Goal: Task Accomplishment & Management: Manage account settings

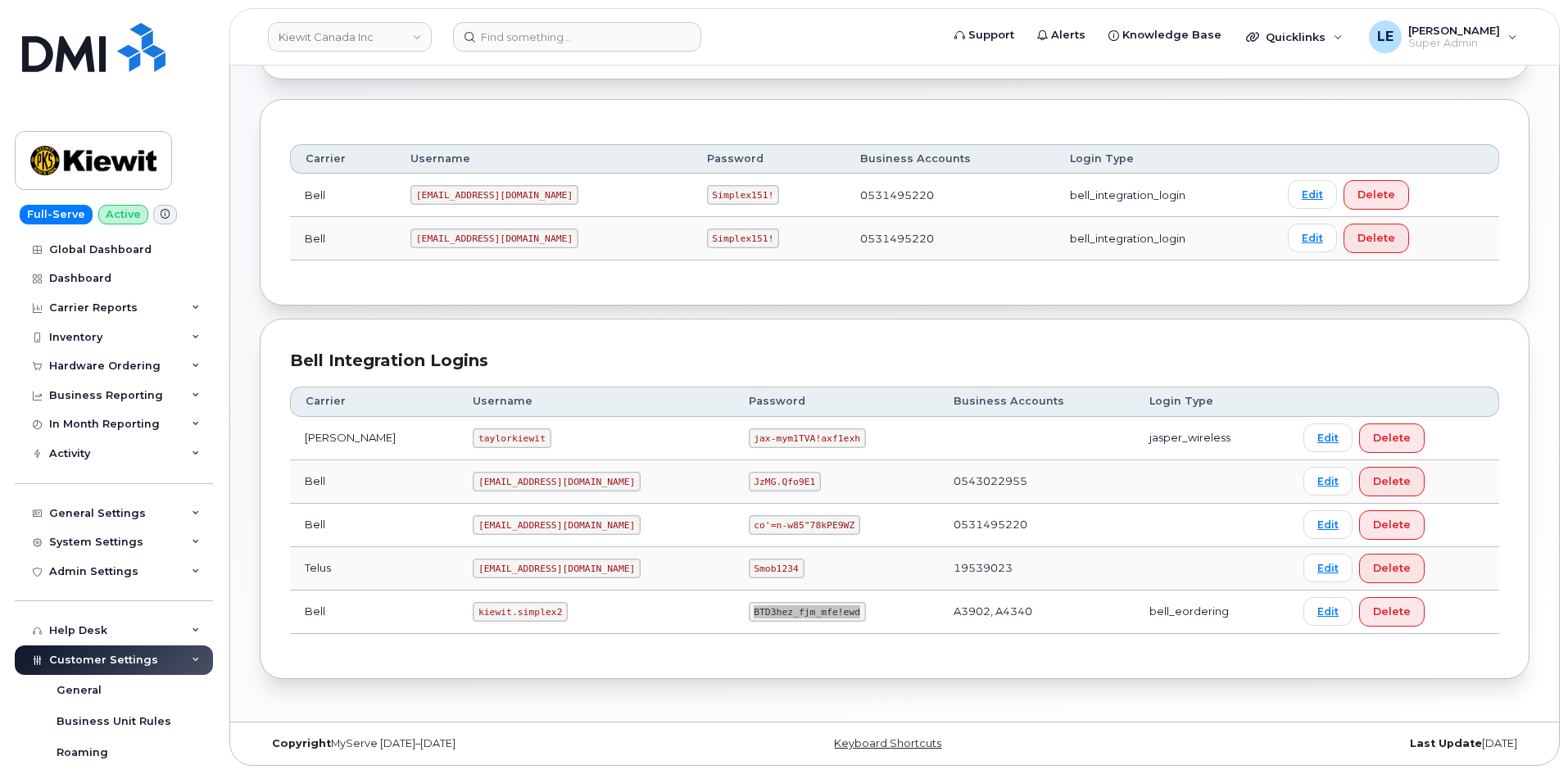
scroll to position [344, 0]
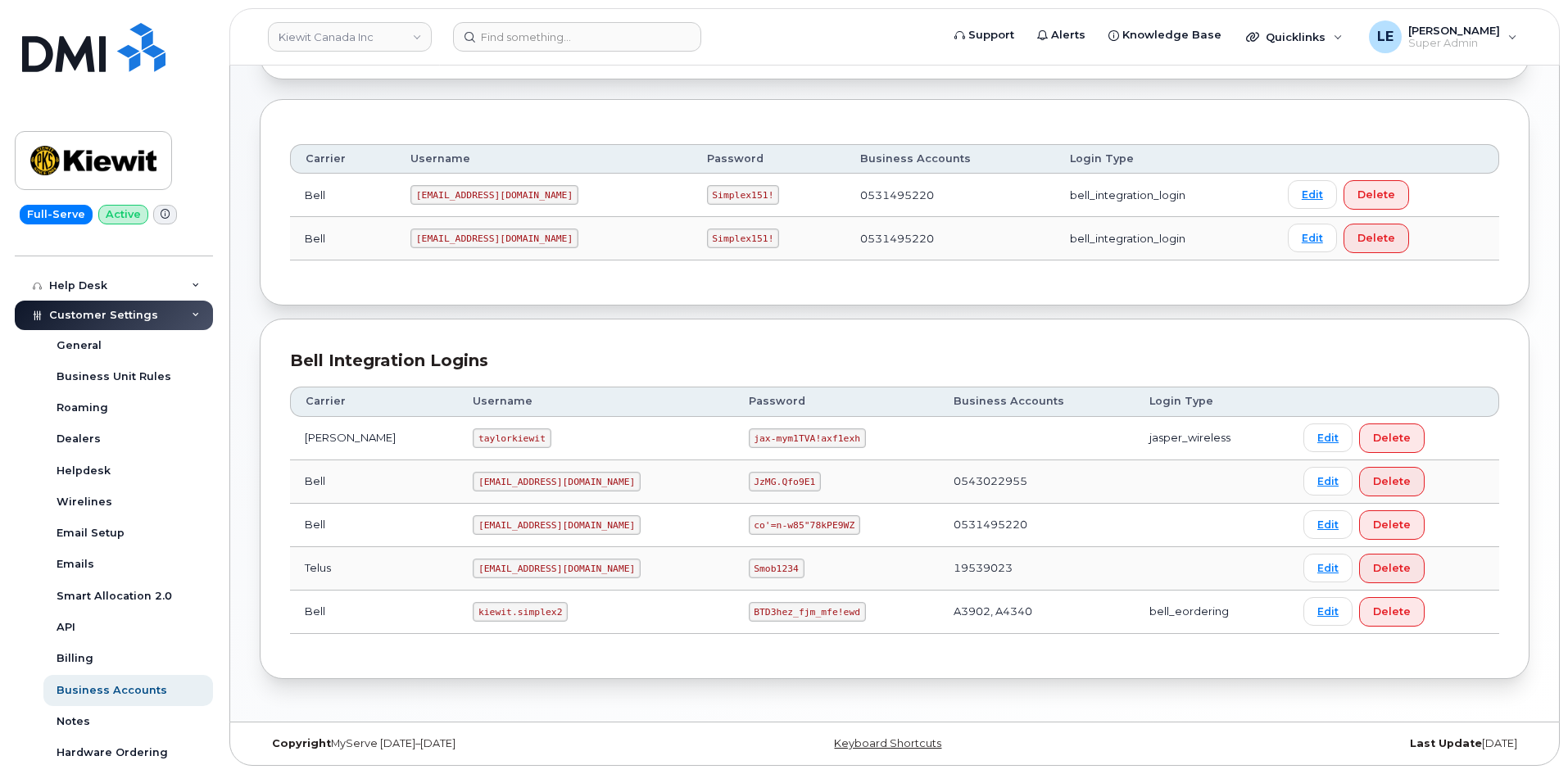
click at [1476, 354] on div "Bell Integration Logins" at bounding box center [894, 361] width 1209 height 24
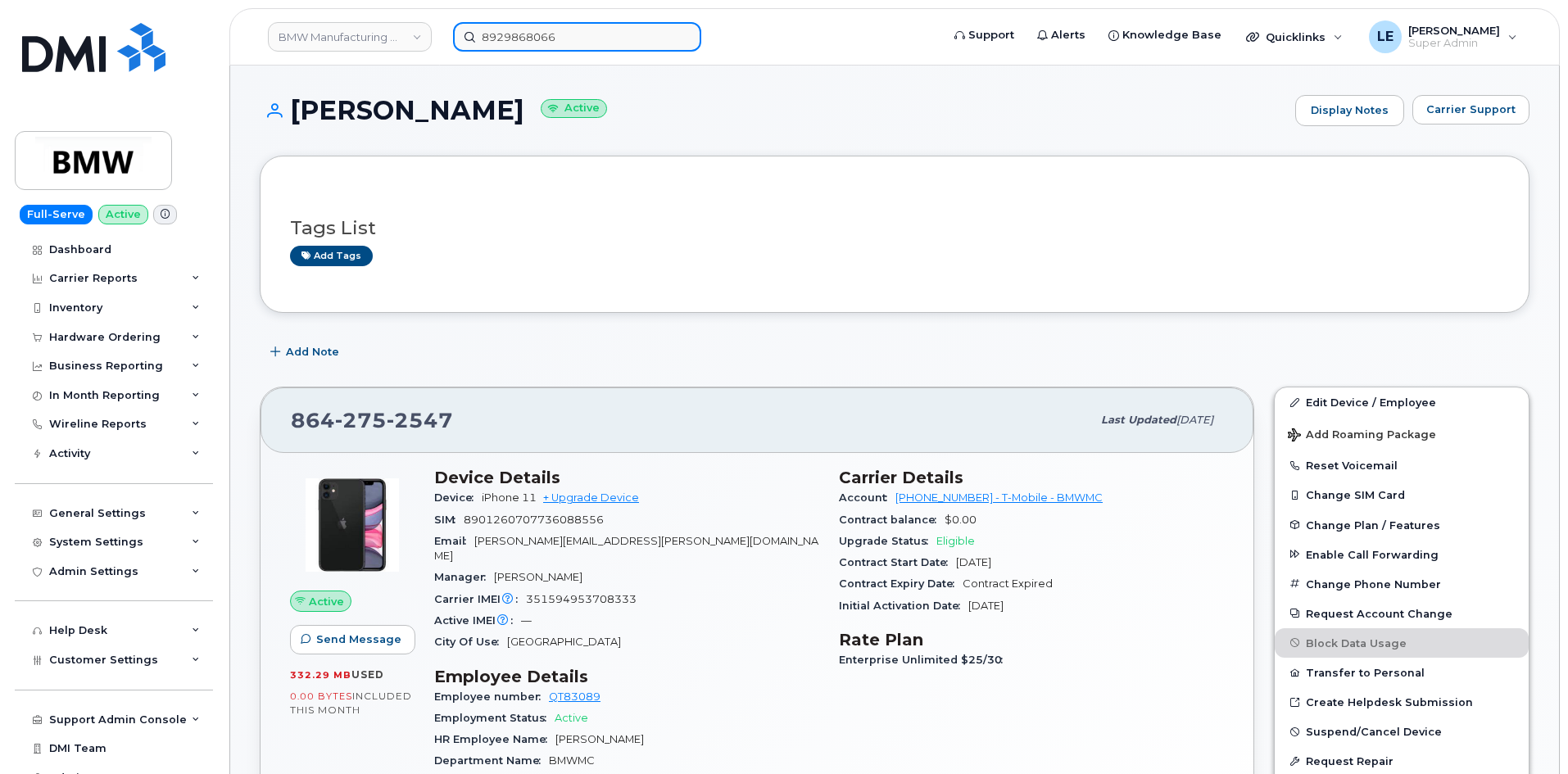
click at [524, 42] on input "8929868066" at bounding box center [577, 37] width 248 height 30
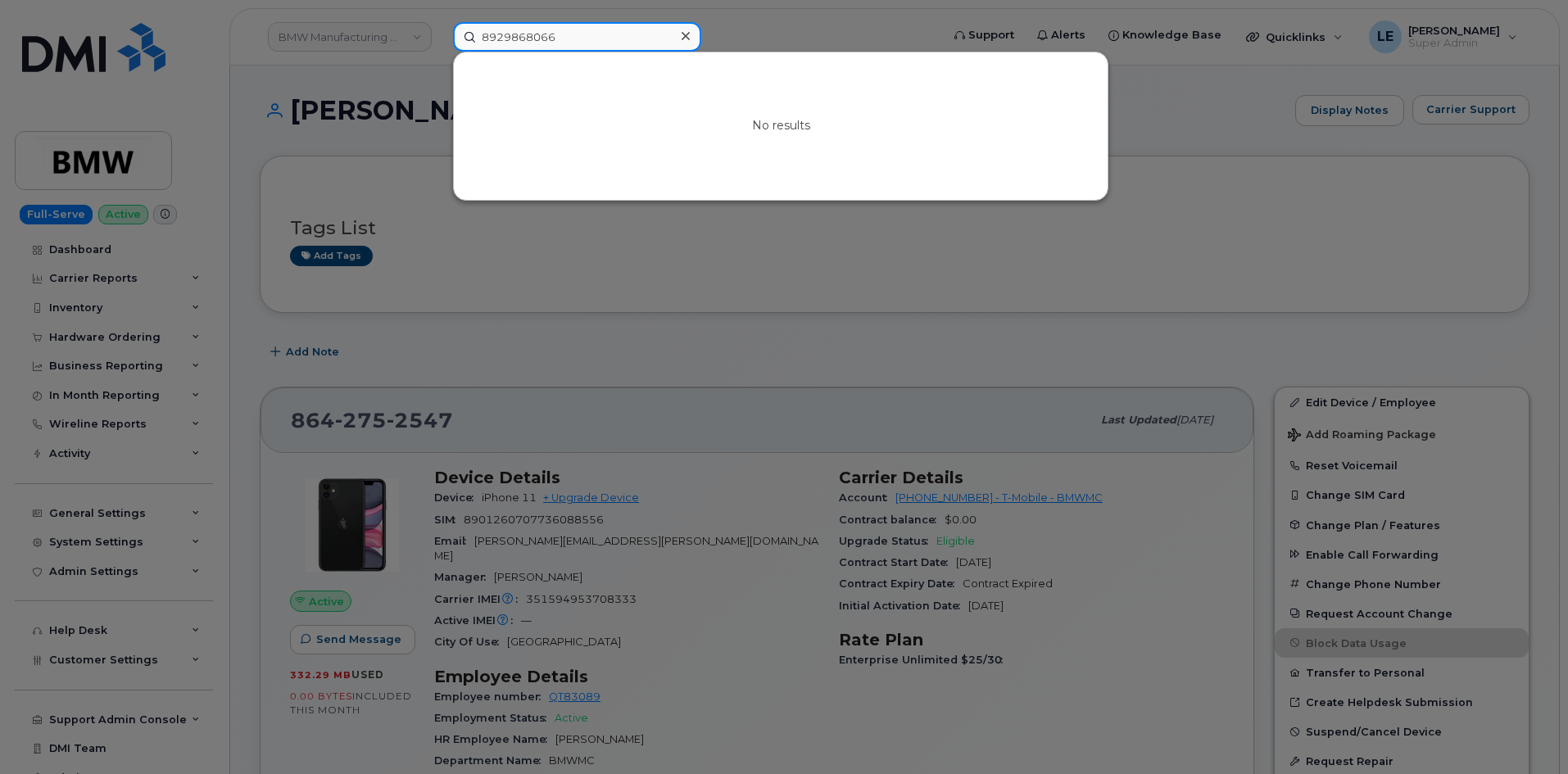
click at [524, 42] on input "8929868066" at bounding box center [577, 37] width 248 height 30
paste input "643865659"
type input "8643865659"
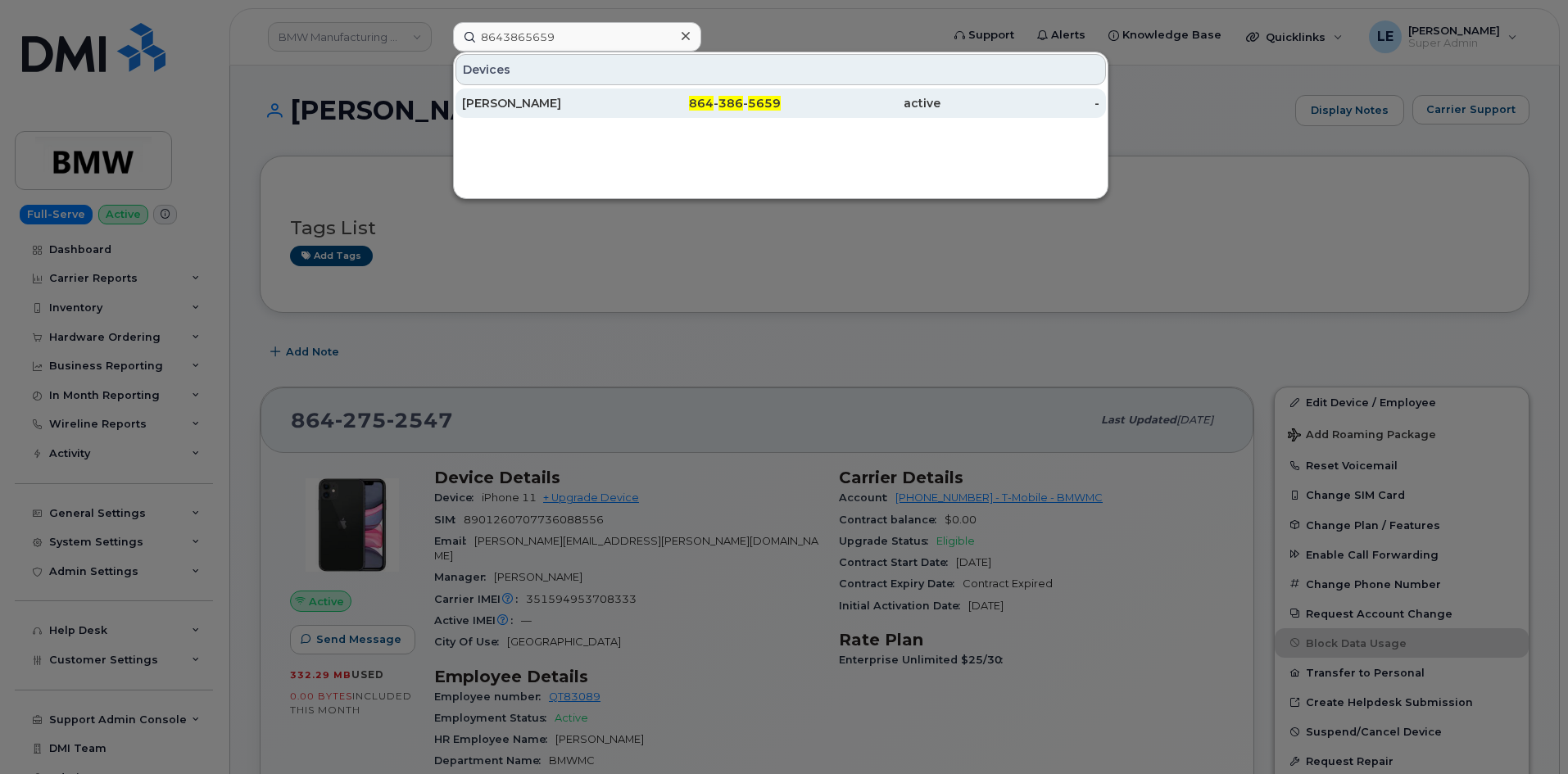
click at [535, 110] on div "Timothy Markley" at bounding box center [542, 103] width 160 height 16
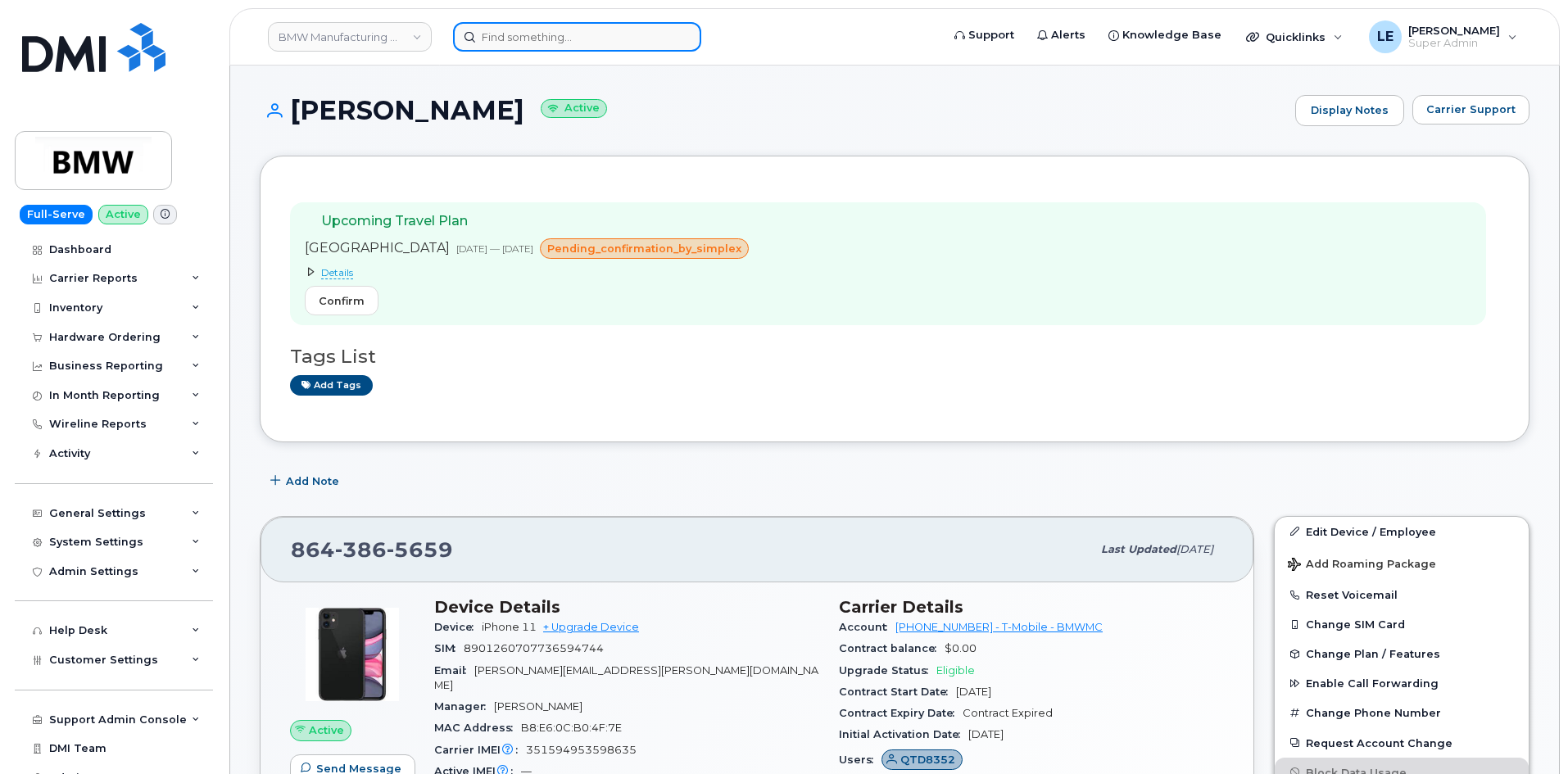
click at [485, 35] on input at bounding box center [577, 37] width 248 height 30
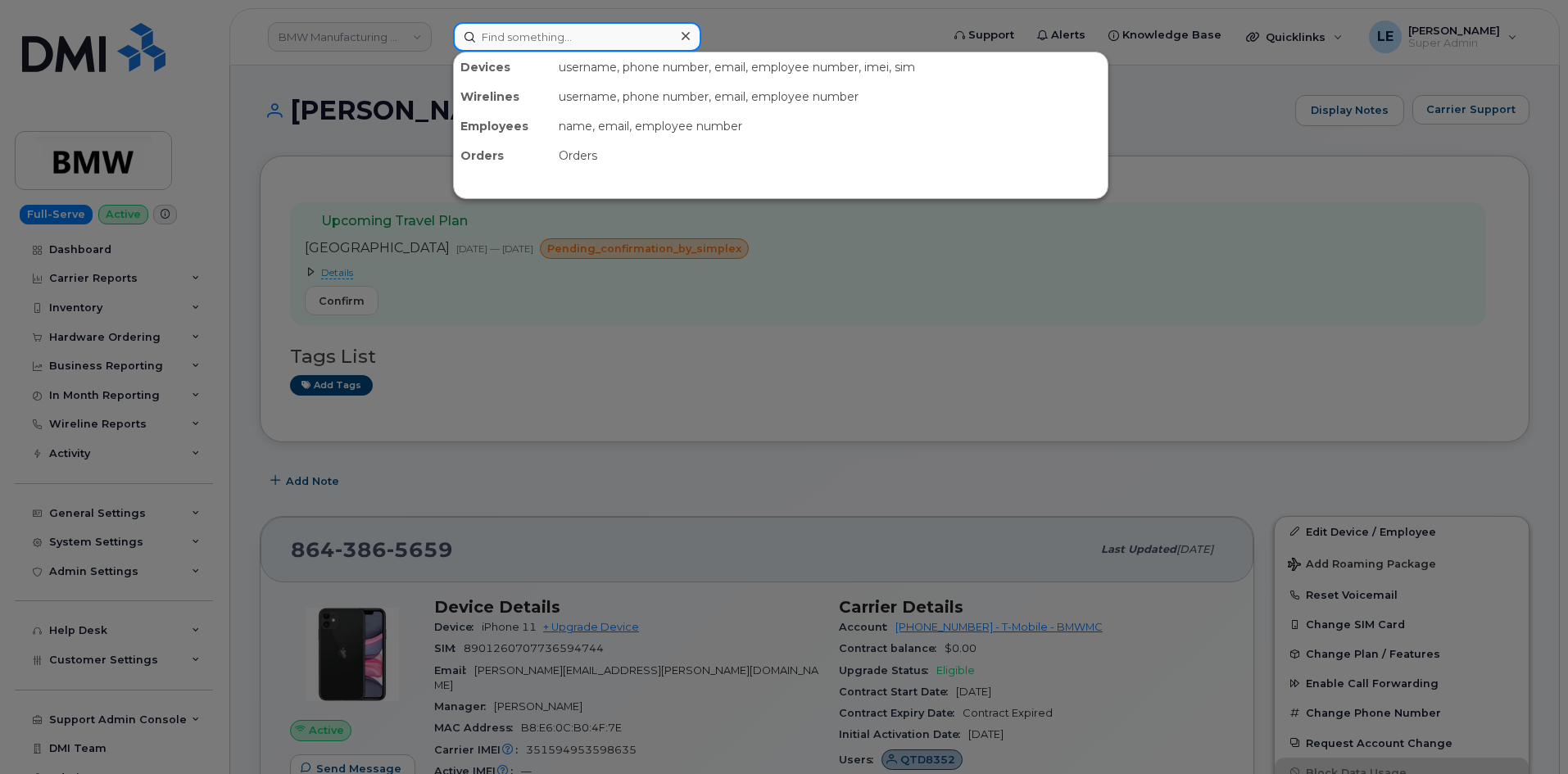
paste input "919-897-0012"
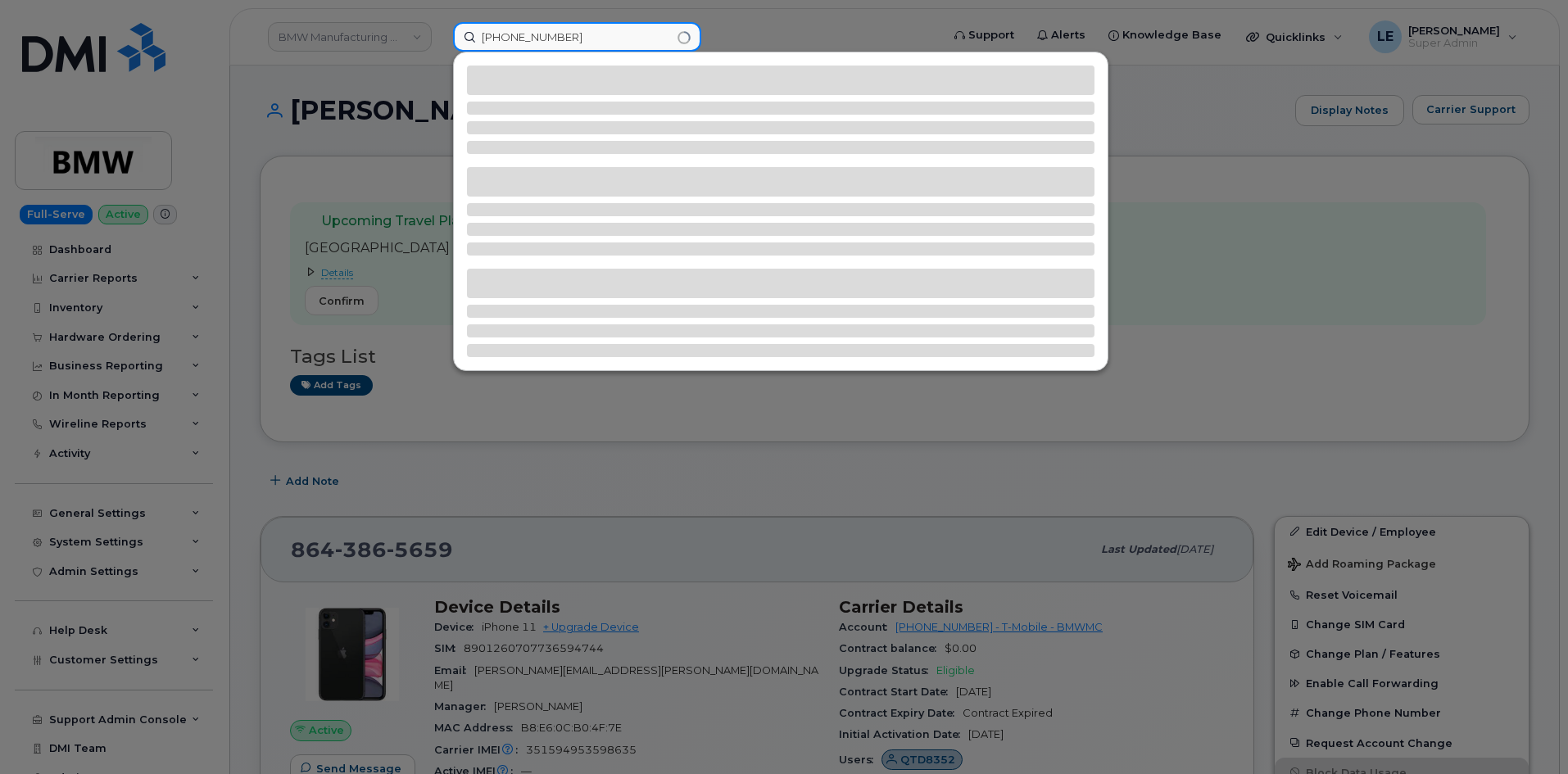
type input "919-897-0012"
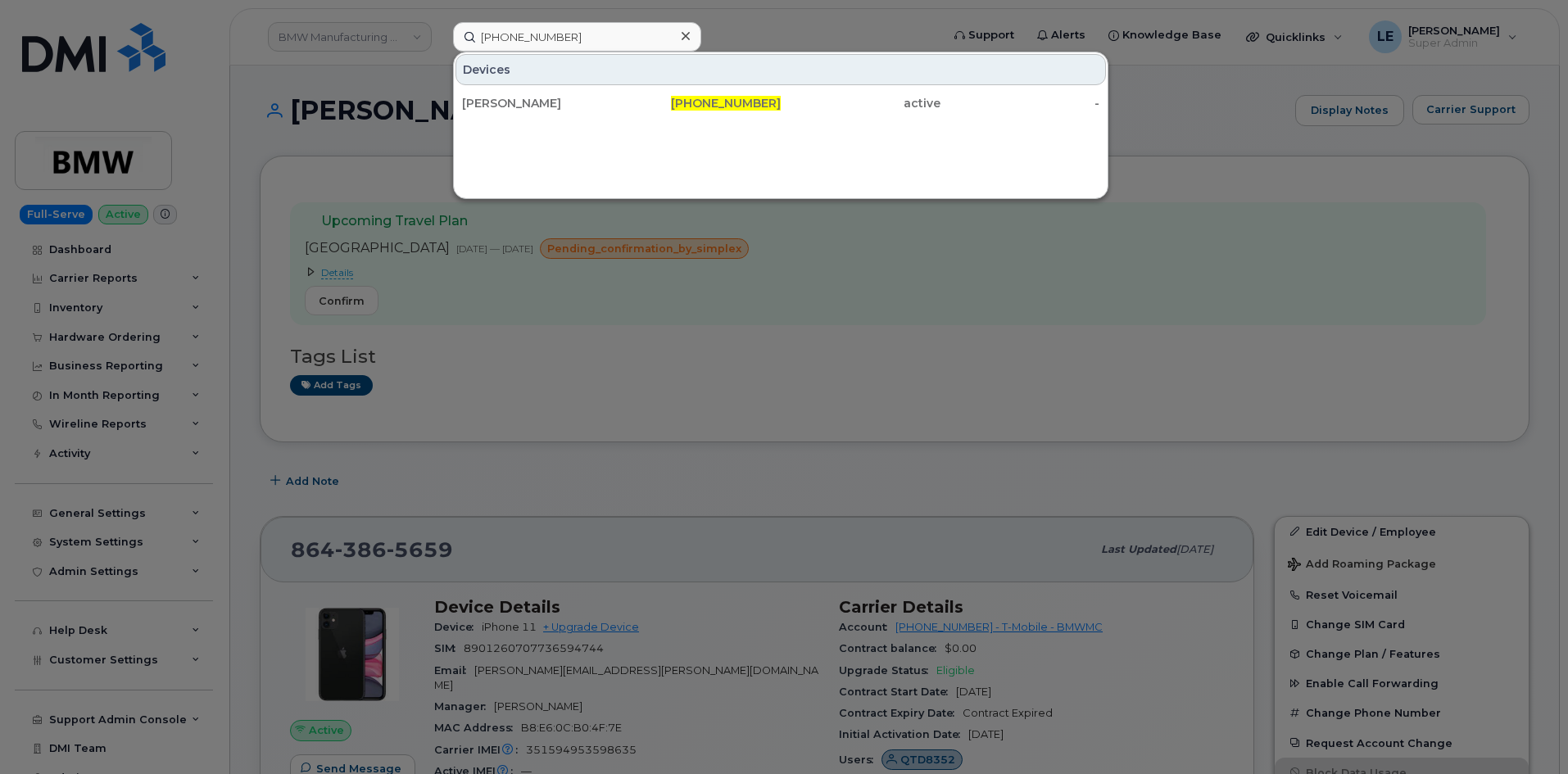
drag, startPoint x: 617, startPoint y: 105, endPoint x: 468, endPoint y: 179, distance: 166.4
click at [617, 105] on div "[PERSON_NAME]" at bounding box center [542, 103] width 160 height 16
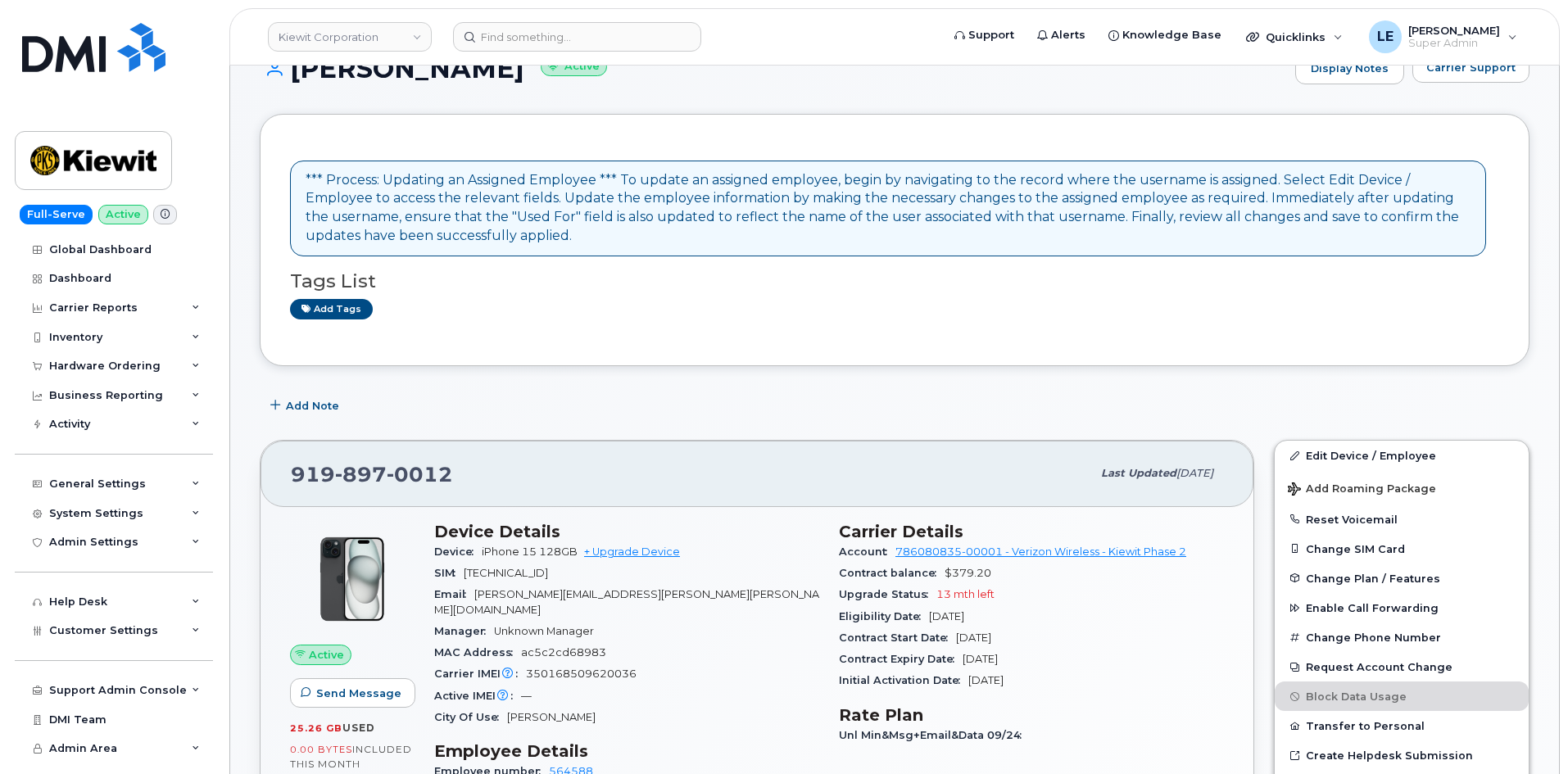
scroll to position [82, 0]
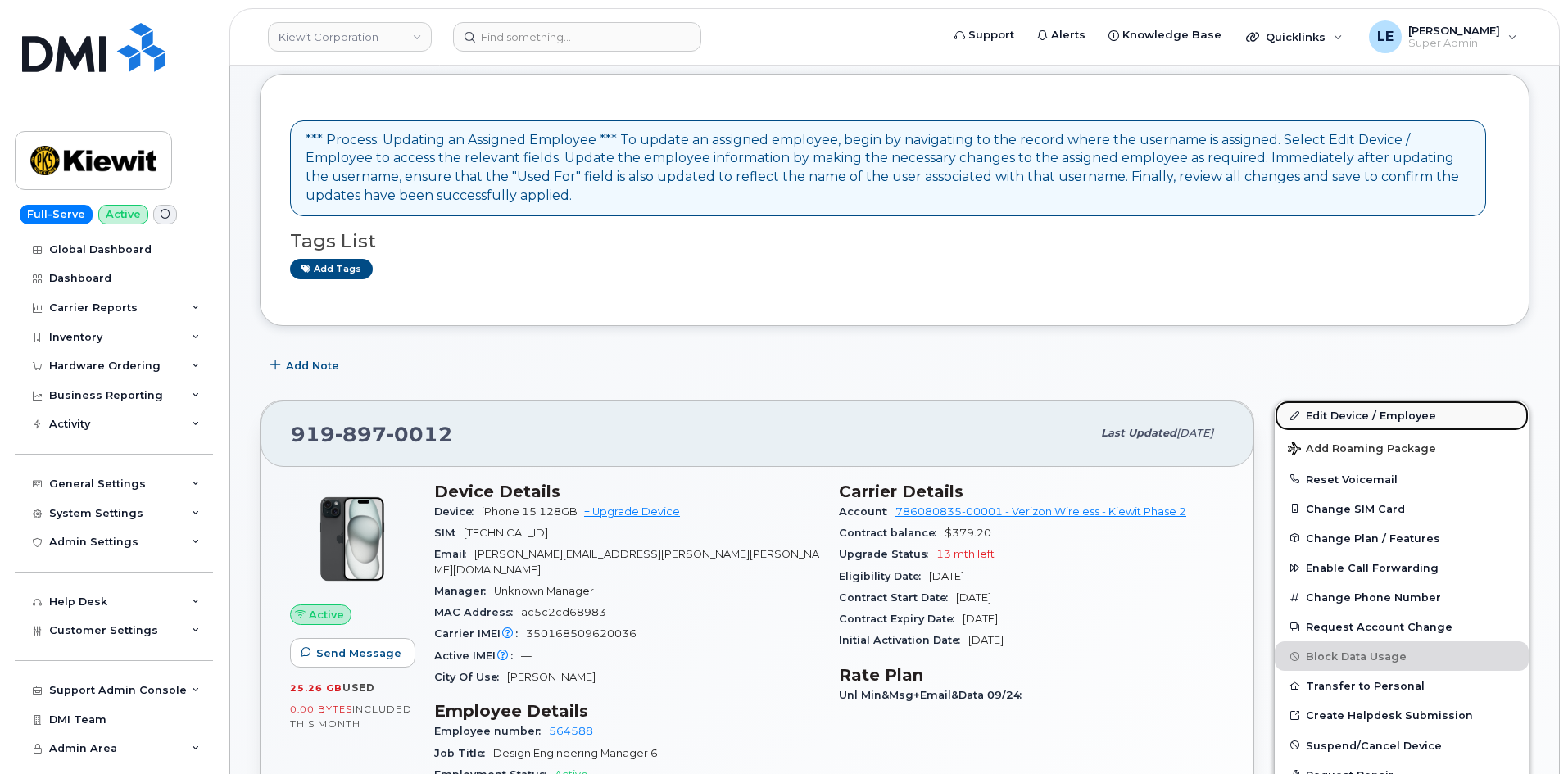
click at [1360, 410] on link "Edit Device / Employee" at bounding box center [1401, 415] width 254 height 30
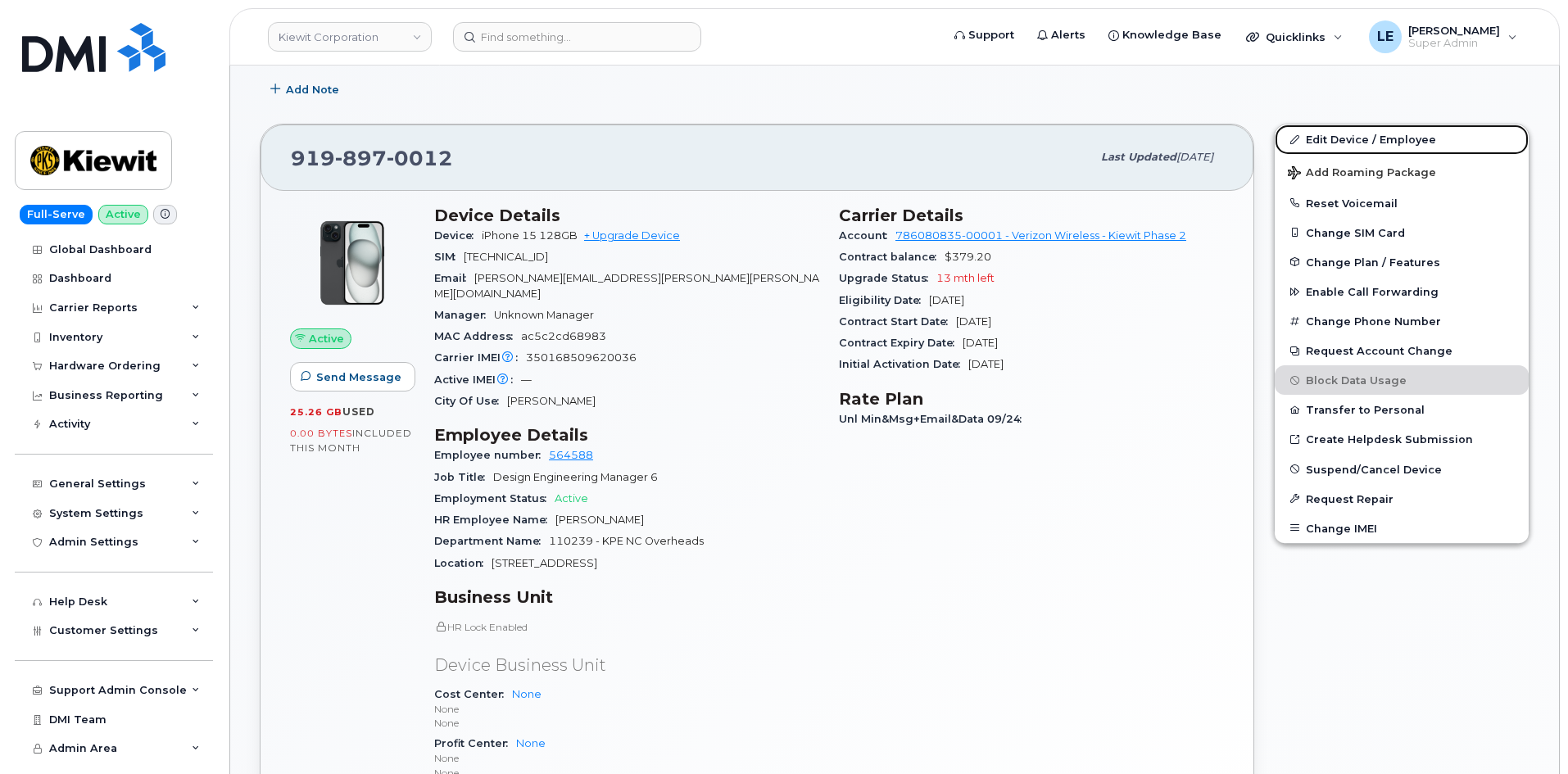
scroll to position [409, 0]
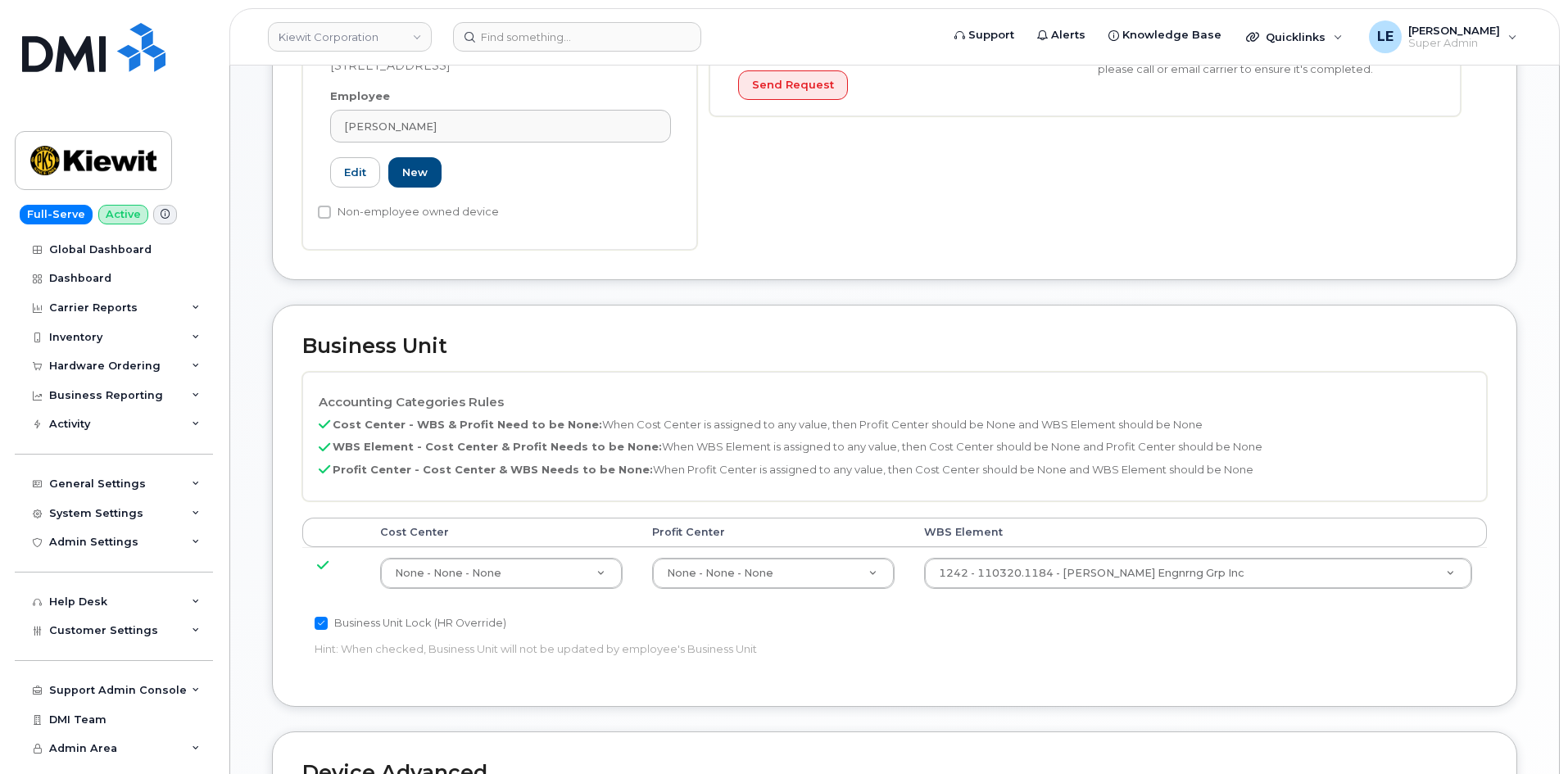
scroll to position [492, 0]
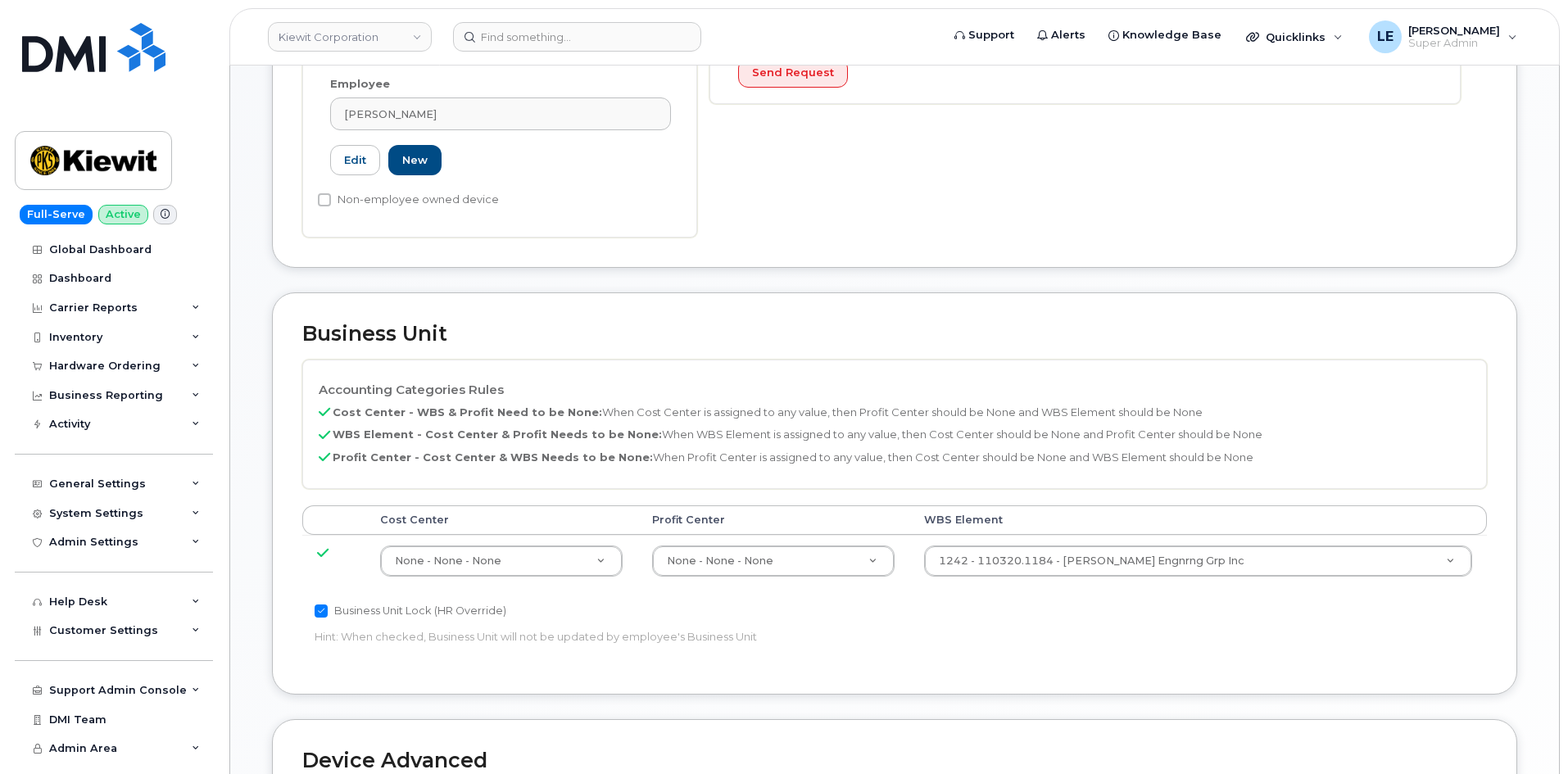
click at [1089, 569] on td "1242 - 110320.1184 - Kiewit Engnrng Grp Inc 33712678" at bounding box center [1198, 561] width 578 height 52
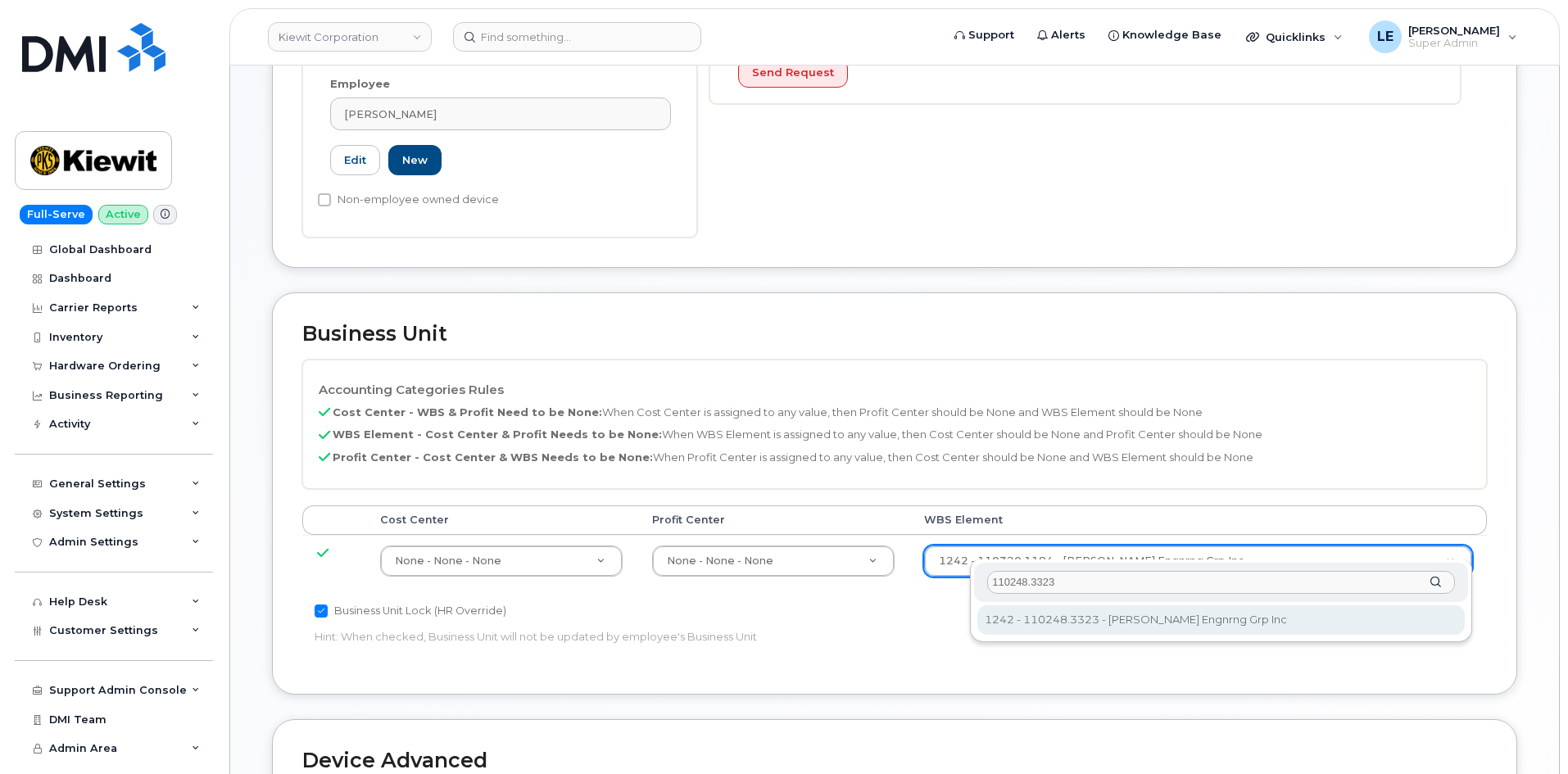
type input "110248.3323"
type input "33616293"
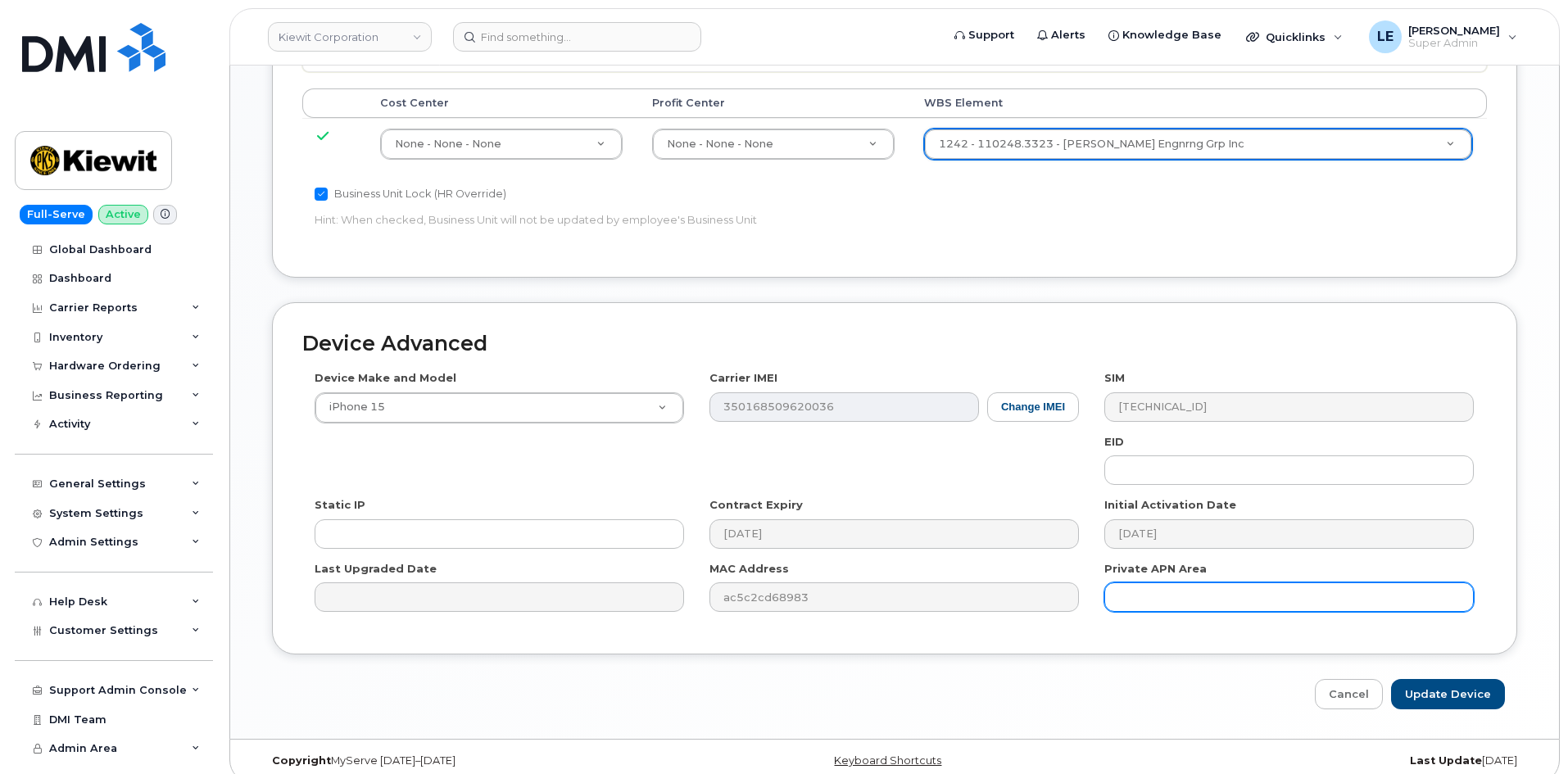
scroll to position [909, 0]
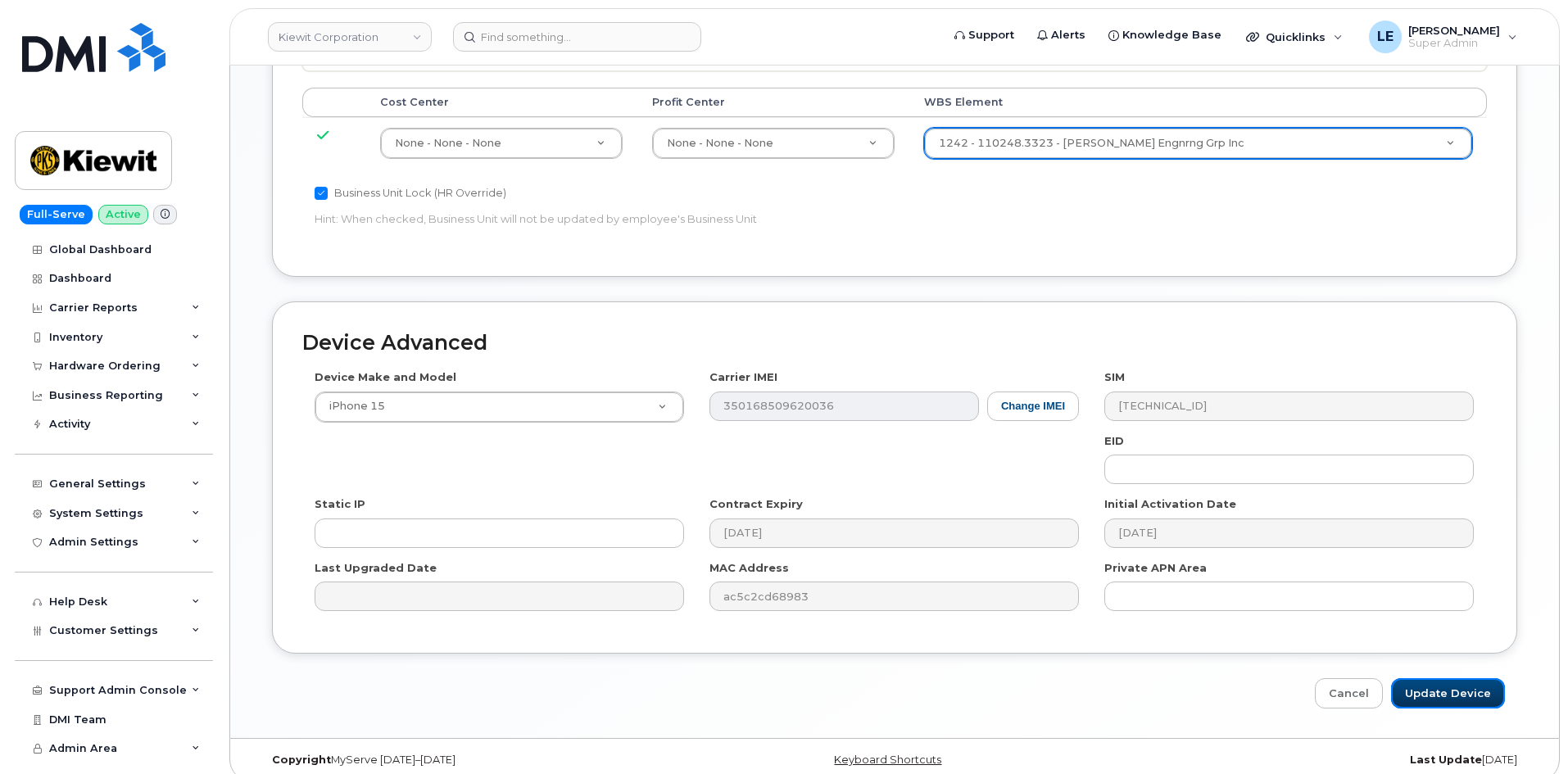
click at [1434, 678] on input "Update Device" at bounding box center [1448, 693] width 114 height 31
type input "Saving..."
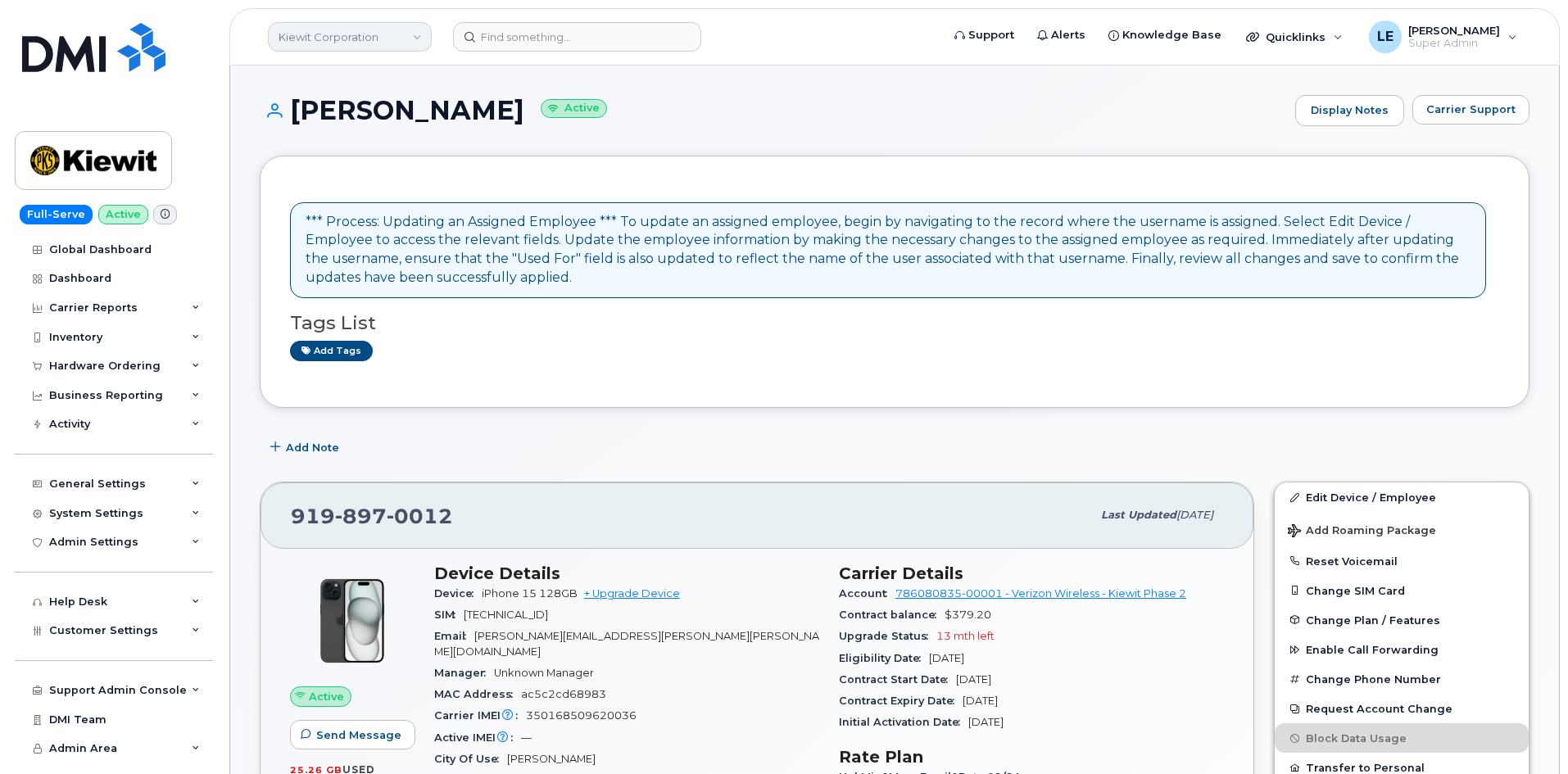
click at [356, 48] on link "Kiewit Corporation" at bounding box center [350, 37] width 164 height 30
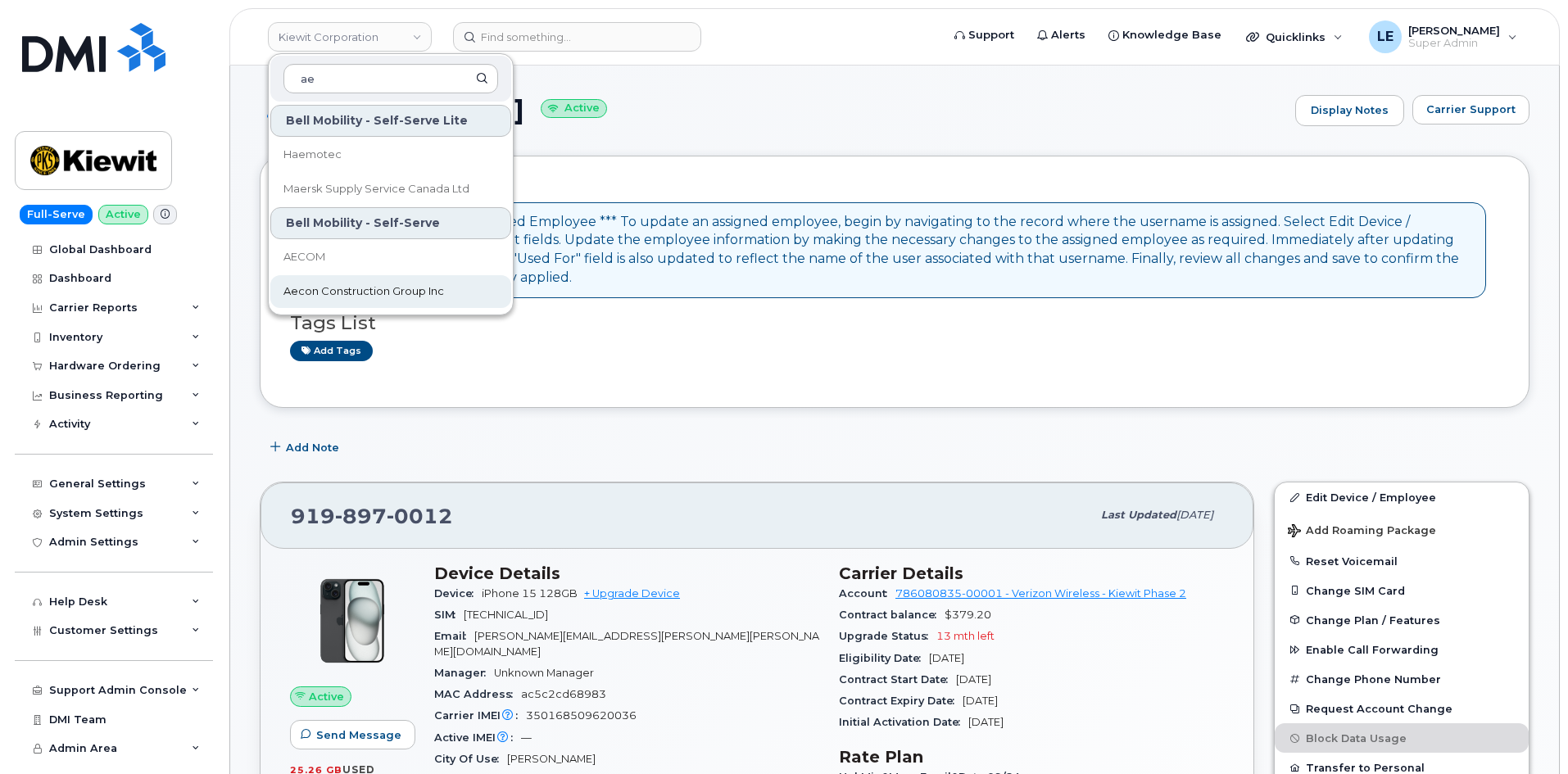
type input "ae"
click at [357, 295] on span "Aecon Construction Group Inc" at bounding box center [363, 291] width 161 height 16
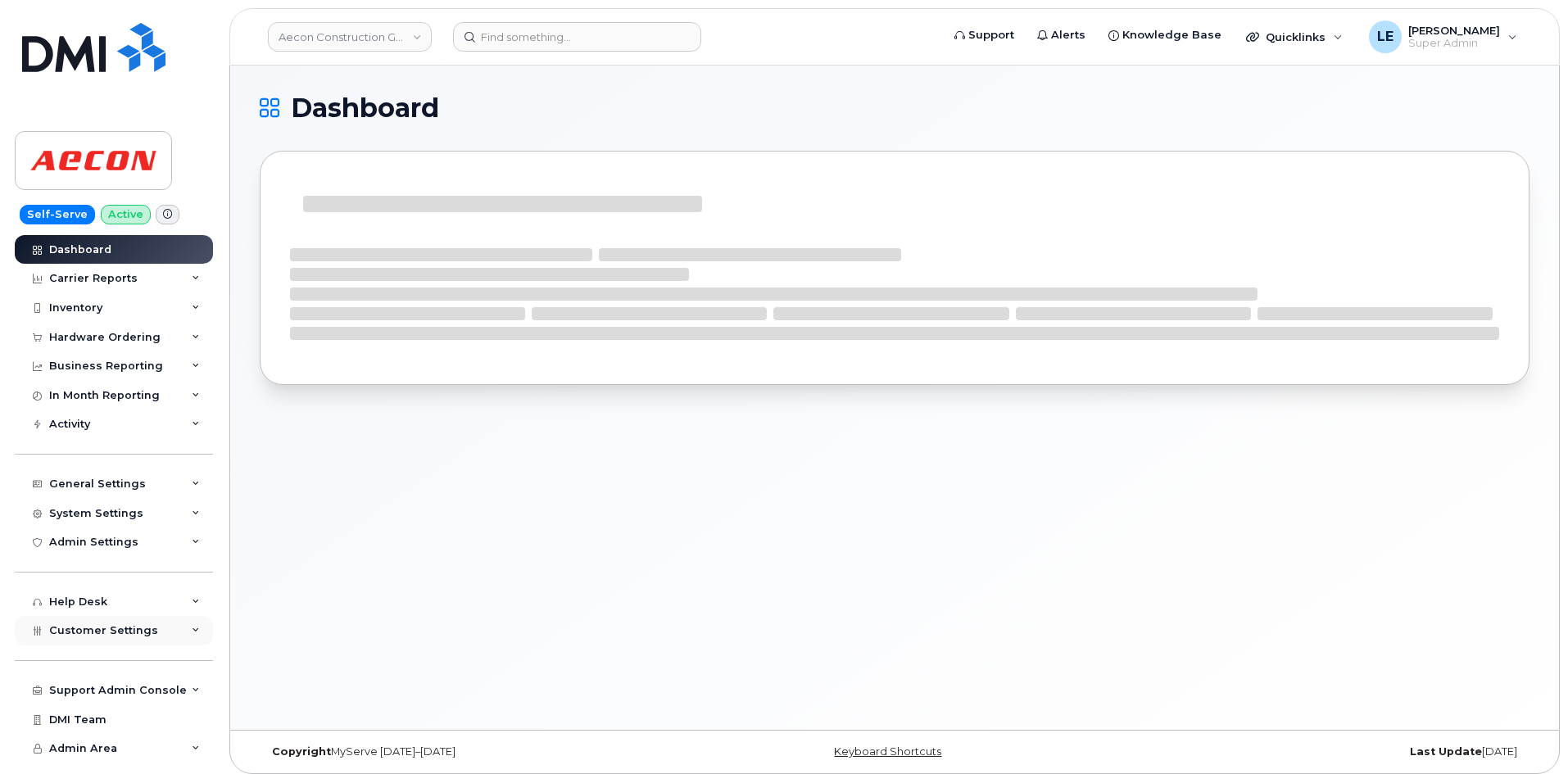
click at [103, 636] on span "Customer Settings" at bounding box center [104, 630] width 109 height 12
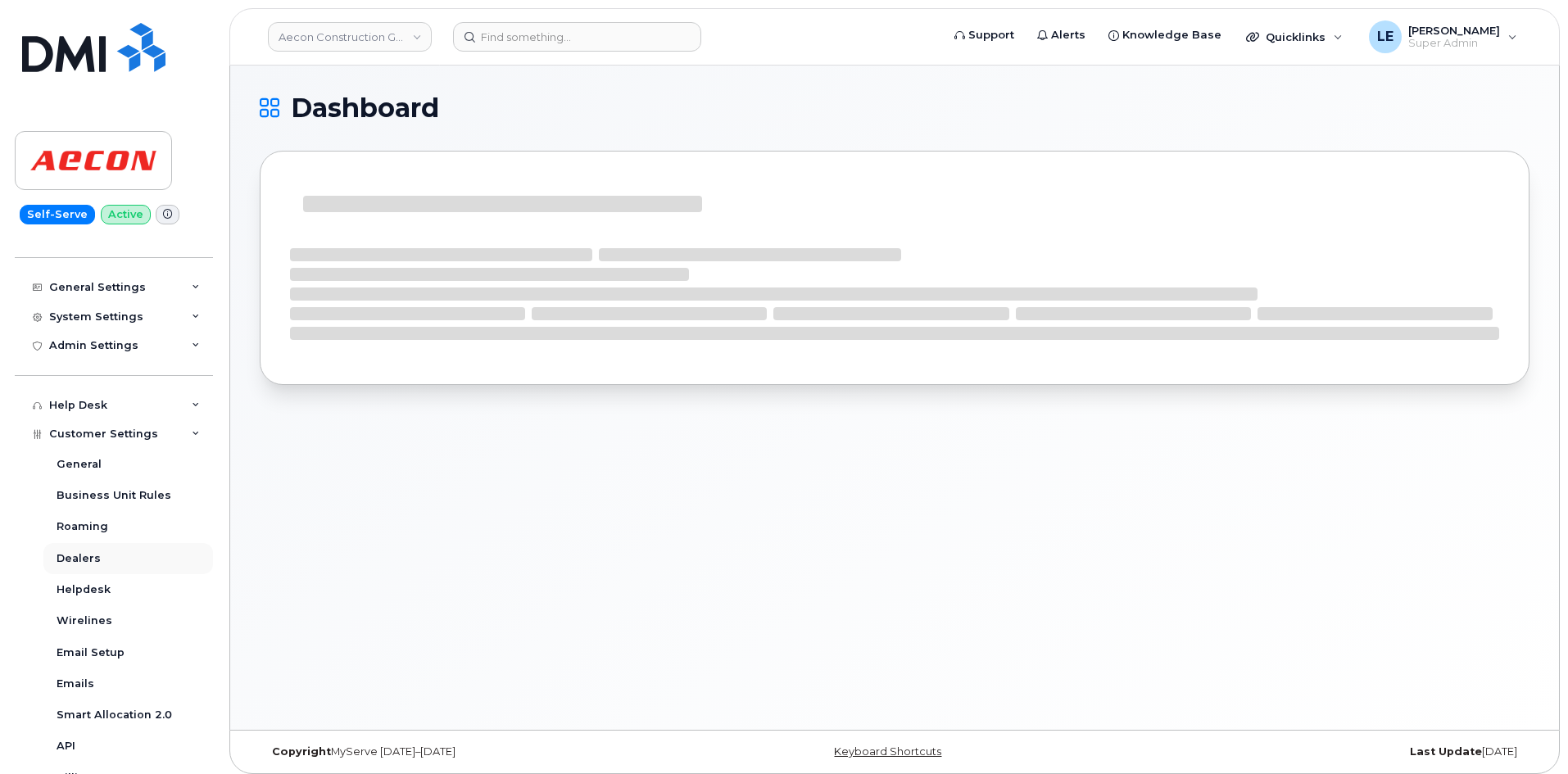
scroll to position [246, 0]
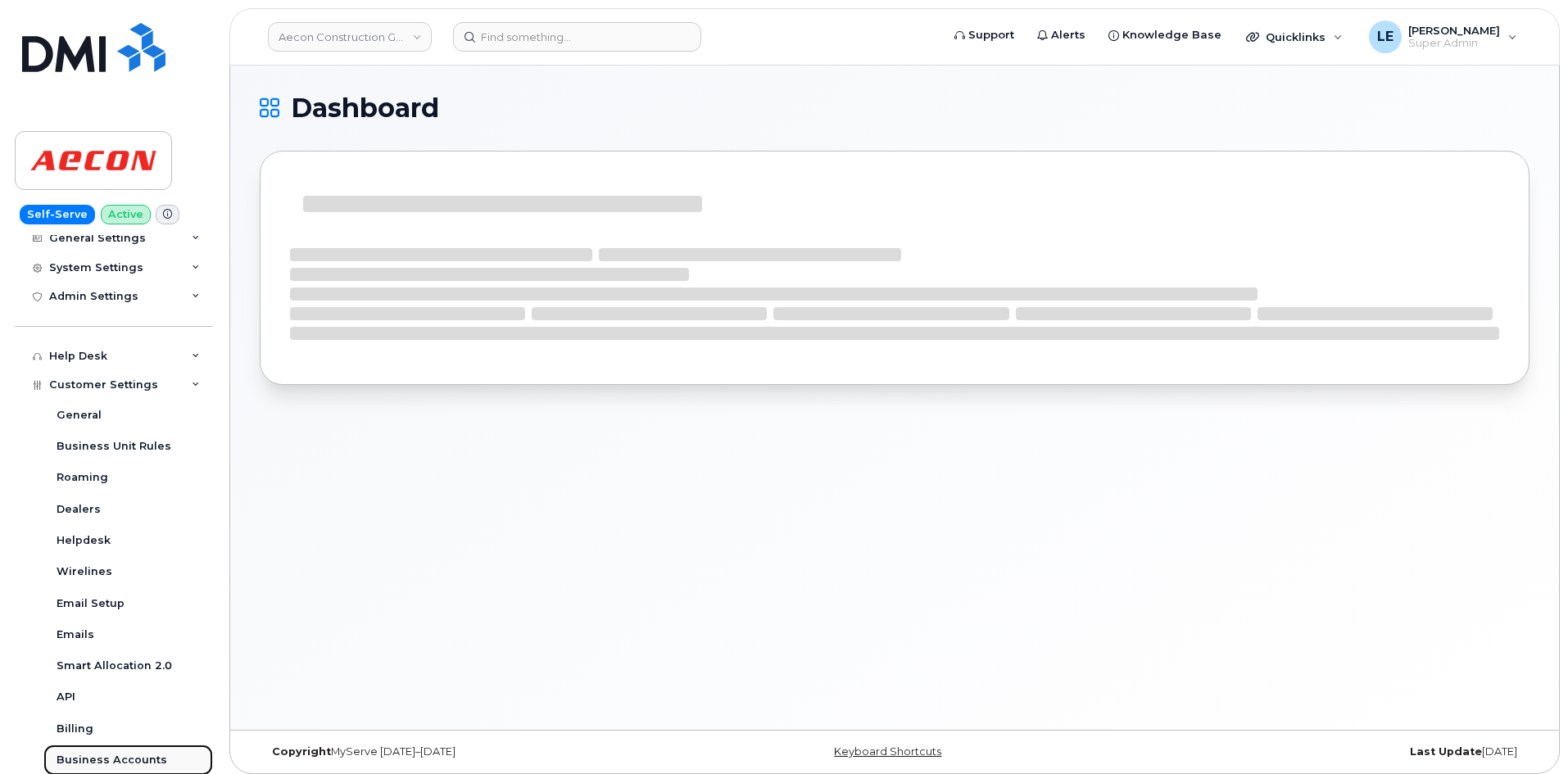
click at [120, 760] on div "Business Accounts" at bounding box center [111, 760] width 111 height 14
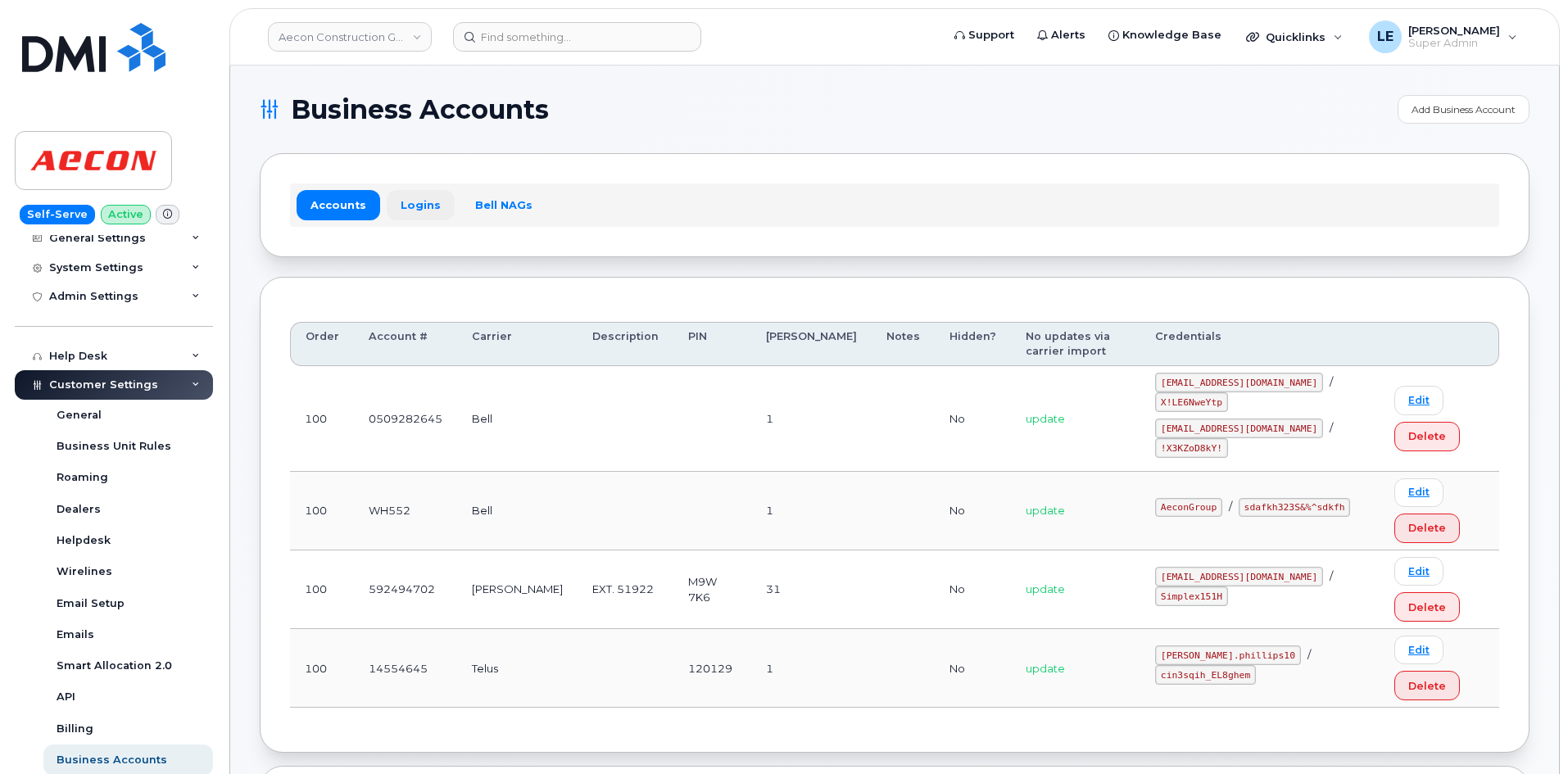
click at [411, 208] on link "Logins" at bounding box center [420, 204] width 68 height 30
